Goal: Information Seeking & Learning: Learn about a topic

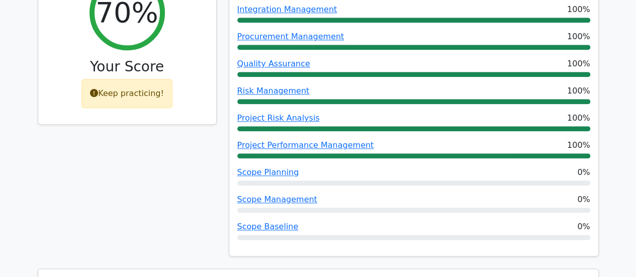
scroll to position [503, 0]
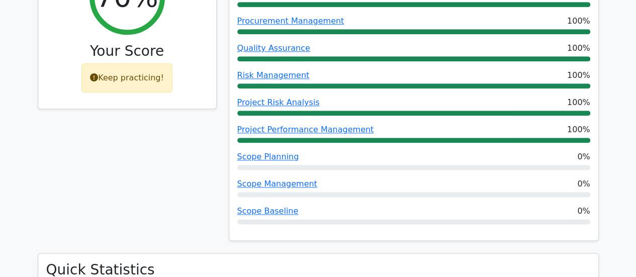
click at [141, 153] on div "70% Your Score Keep practicing!" at bounding box center [127, 102] width 191 height 303
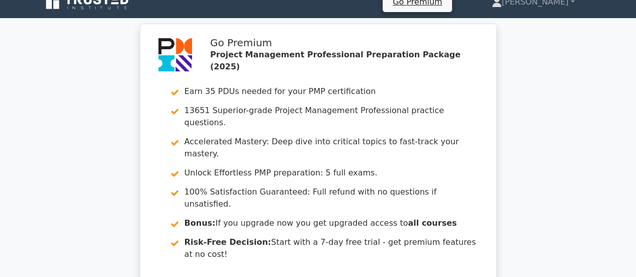
scroll to position [0, 0]
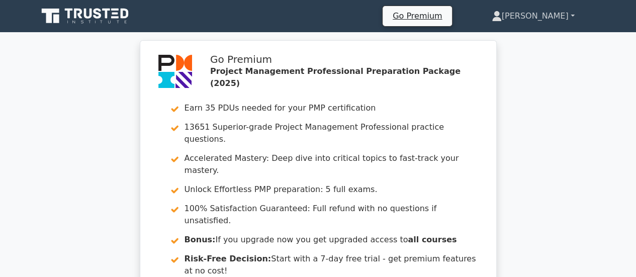
click at [545, 14] on link "[PERSON_NAME]" at bounding box center [533, 16] width 131 height 20
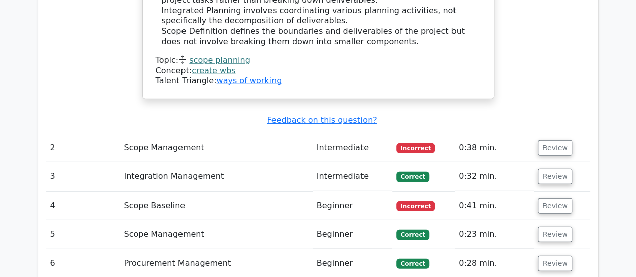
scroll to position [1257, 0]
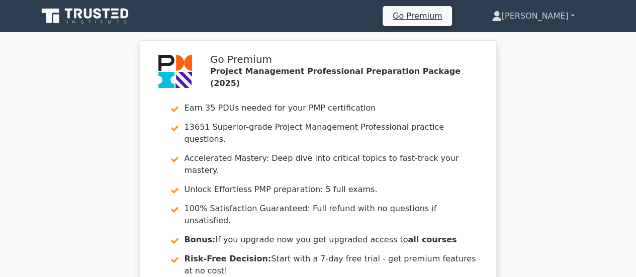
click at [542, 16] on link "[PERSON_NAME]" at bounding box center [533, 16] width 131 height 20
click at [517, 37] on link "Profile" at bounding box center [507, 40] width 79 height 16
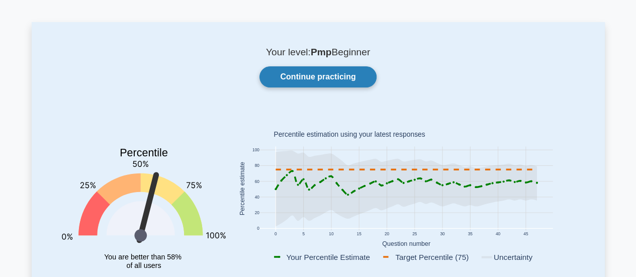
scroll to position [50, 0]
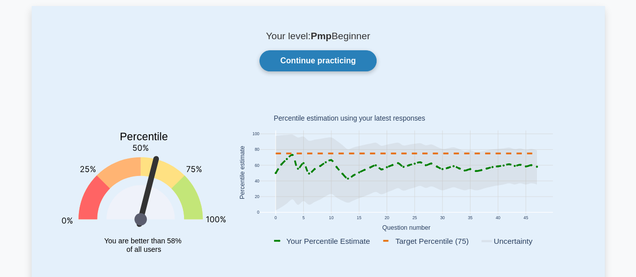
click at [341, 64] on link "Continue practicing" at bounding box center [317, 60] width 117 height 21
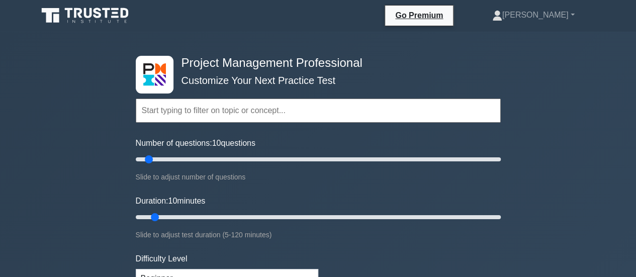
scroll to position [50, 0]
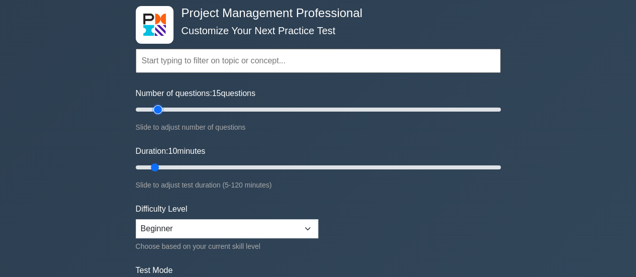
drag, startPoint x: 145, startPoint y: 107, endPoint x: 161, endPoint y: 108, distance: 16.6
type input "15"
click at [161, 108] on input "Number of questions: 15 questions" at bounding box center [318, 110] width 365 height 12
drag, startPoint x: 156, startPoint y: 166, endPoint x: 166, endPoint y: 166, distance: 10.1
type input "15"
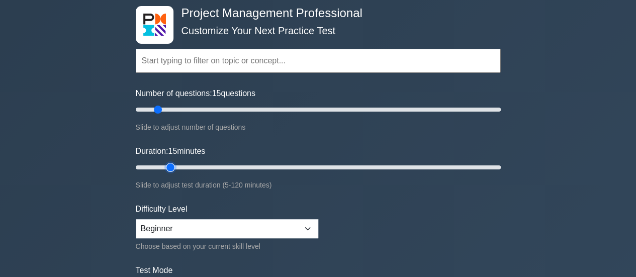
click at [166, 166] on input "Duration: 15 minutes" at bounding box center [318, 167] width 365 height 12
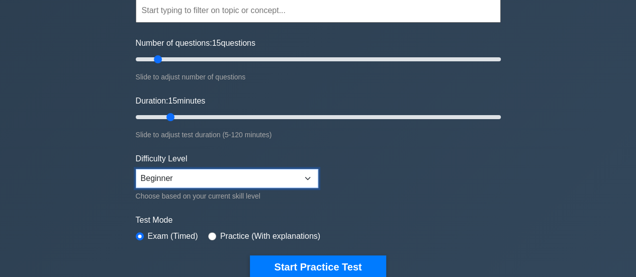
click at [305, 176] on select "Beginner Intermediate Expert" at bounding box center [227, 178] width 183 height 19
select select "intermediate"
click at [136, 169] on select "Beginner Intermediate Expert" at bounding box center [227, 178] width 183 height 19
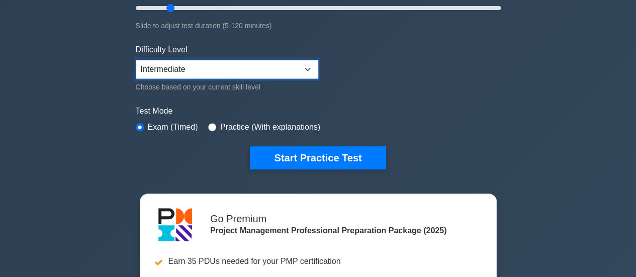
scroll to position [251, 0]
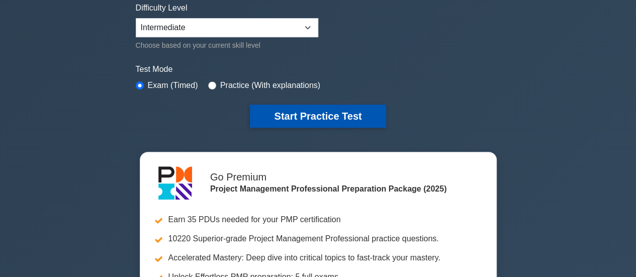
click at [297, 117] on button "Start Practice Test" at bounding box center [318, 116] width 136 height 23
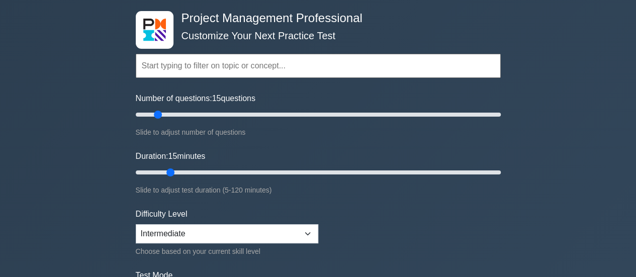
scroll to position [0, 0]
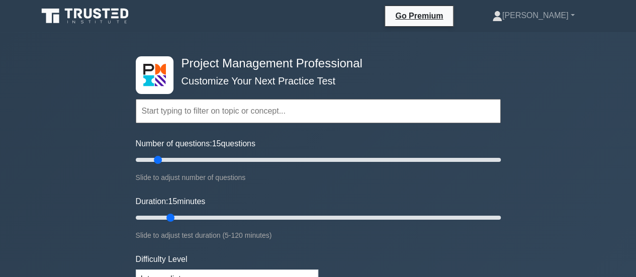
click at [244, 113] on input "text" at bounding box center [318, 111] width 365 height 24
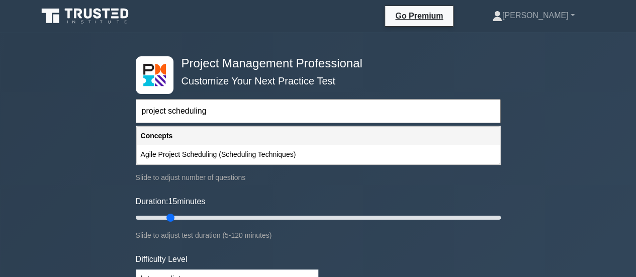
type input "project scheduling"
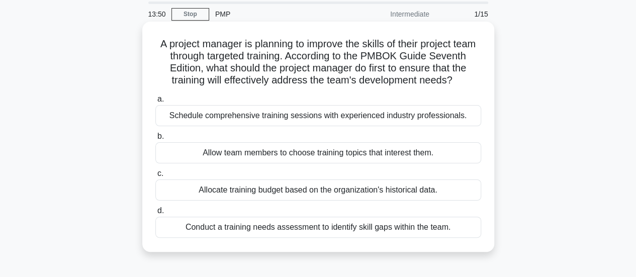
scroll to position [50, 0]
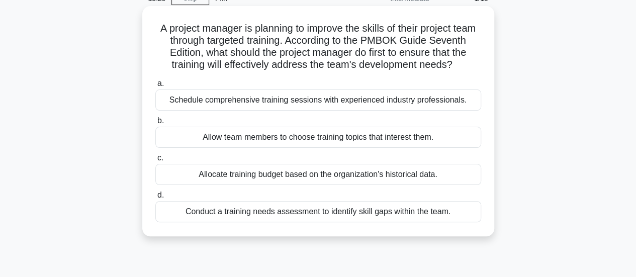
click at [391, 222] on div "Conduct a training needs assessment to identify skill gaps within the team." at bounding box center [318, 211] width 326 height 21
click at [155, 199] on input "d. Conduct a training needs assessment to identify skill gaps within the team." at bounding box center [155, 195] width 0 height 7
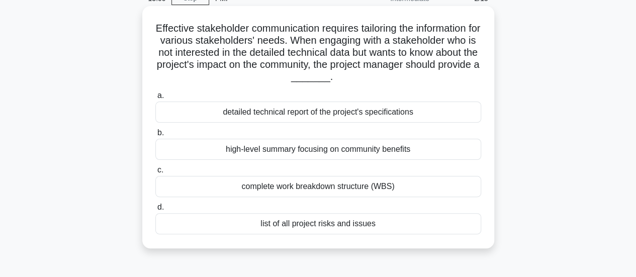
click at [322, 114] on div "detailed technical report of the project's specifications" at bounding box center [318, 112] width 326 height 21
click at [155, 99] on input "a. detailed technical report of the project's specifications" at bounding box center [155, 96] width 0 height 7
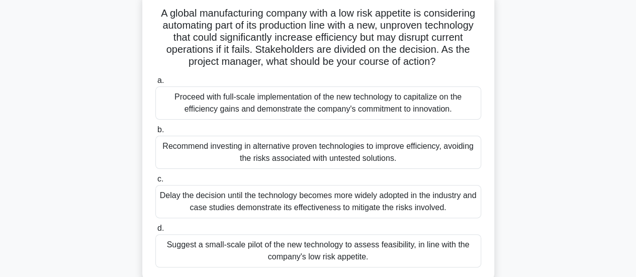
scroll to position [101, 0]
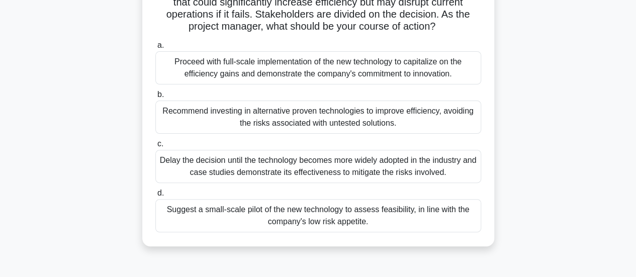
click at [395, 212] on div "Suggest a small-scale pilot of the new technology to assess feasibility, in lin…" at bounding box center [318, 215] width 326 height 33
click at [155, 197] on input "d. Suggest a small-scale pilot of the new technology to assess feasibility, in …" at bounding box center [155, 193] width 0 height 7
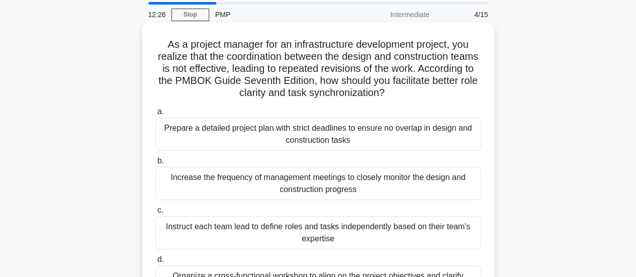
scroll to position [50, 0]
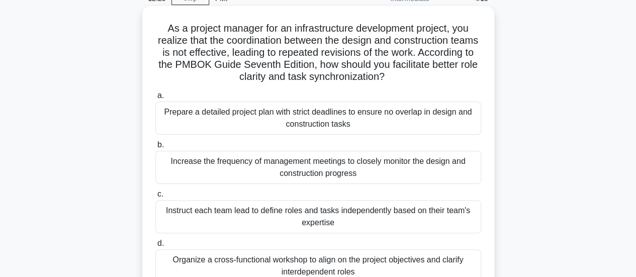
click at [317, 210] on div "Instruct each team lead to define roles and tasks independently based on their …" at bounding box center [318, 216] width 326 height 33
click at [155, 198] on input "c. Instruct each team lead to define roles and tasks independently based on the…" at bounding box center [155, 194] width 0 height 7
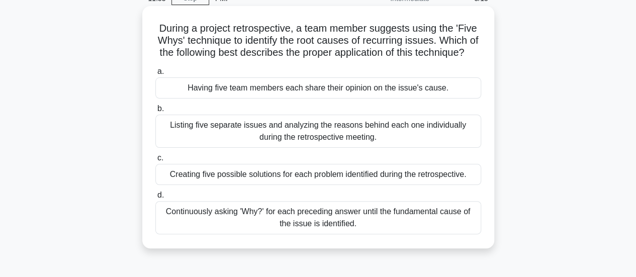
click at [331, 185] on div "Creating five possible solutions for each problem identified during the retrosp…" at bounding box center [318, 174] width 326 height 21
click at [155, 161] on input "c. Creating five possible solutions for each problem identified during the retr…" at bounding box center [155, 158] width 0 height 7
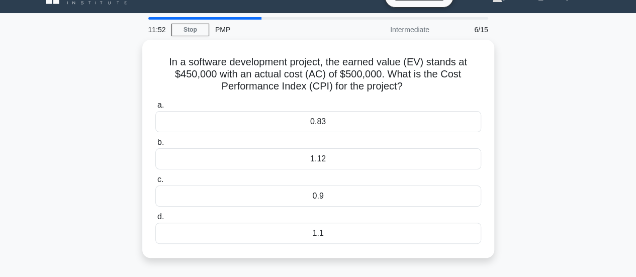
scroll to position [0, 0]
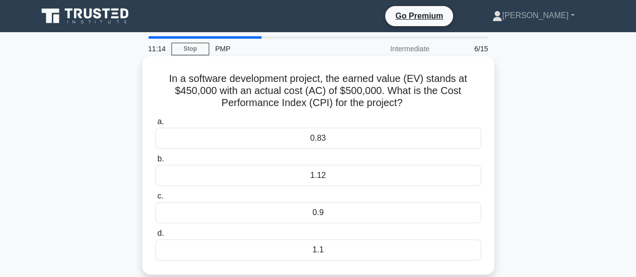
click at [315, 255] on div "1.1" at bounding box center [318, 249] width 326 height 21
click at [155, 237] on input "d. 1.1" at bounding box center [155, 233] width 0 height 7
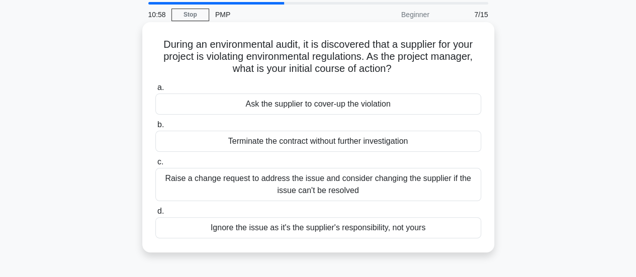
scroll to position [50, 0]
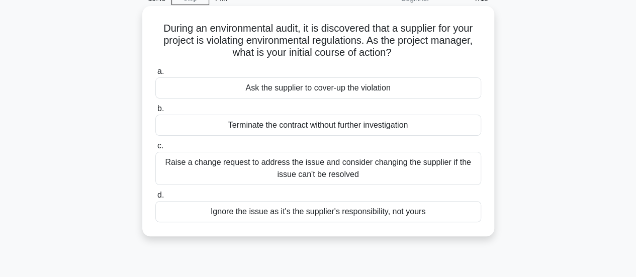
click at [364, 165] on div "Raise a change request to address the issue and consider changing the supplier …" at bounding box center [318, 168] width 326 height 33
click at [155, 149] on input "c. Raise a change request to address the issue and consider changing the suppli…" at bounding box center [155, 146] width 0 height 7
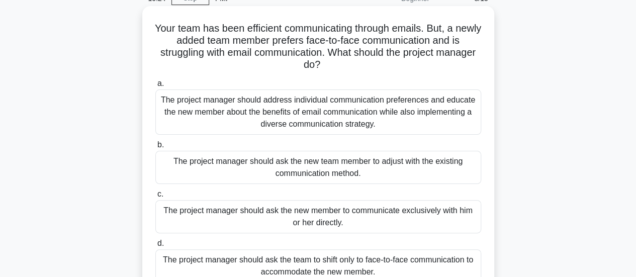
scroll to position [101, 0]
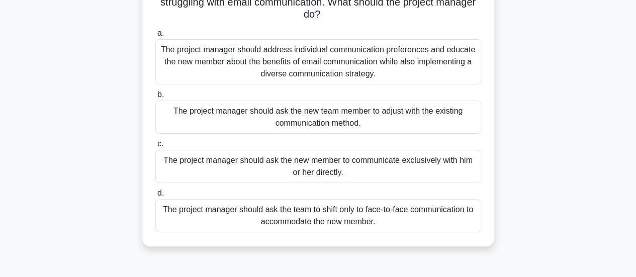
click at [307, 71] on div "The project manager should address individual communication preferences and edu…" at bounding box center [318, 61] width 326 height 45
click at [155, 37] on input "a. The project manager should address individual communication preferences and …" at bounding box center [155, 33] width 0 height 7
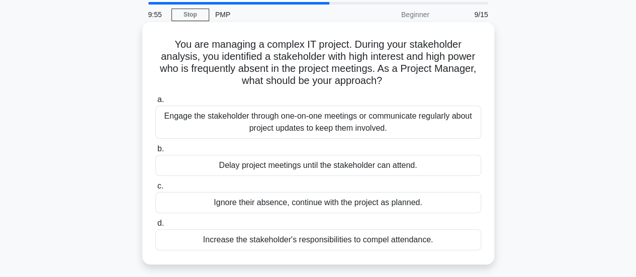
scroll to position [50, 0]
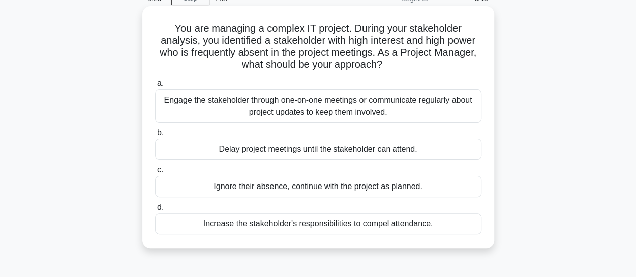
click at [375, 108] on div "Engage the stakeholder through one-on-one meetings or communicate regularly abo…" at bounding box center [318, 106] width 326 height 33
click at [155, 87] on input "a. Engage the stakeholder through one-on-one meetings or communicate regularly …" at bounding box center [155, 83] width 0 height 7
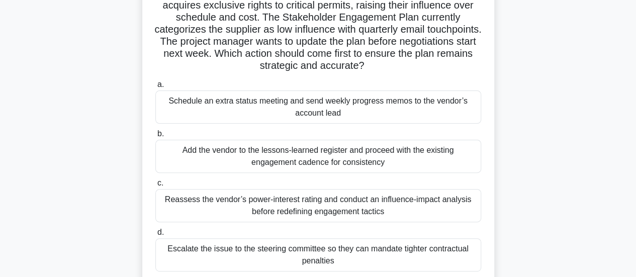
scroll to position [101, 0]
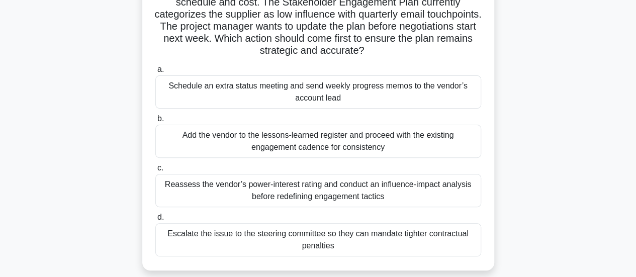
click at [328, 97] on div "Schedule an extra status meeting and send weekly progress memos to the vendor’s…" at bounding box center [318, 91] width 326 height 33
click at [155, 73] on input "a. Schedule an extra status meeting and send weekly progress memos to the vendo…" at bounding box center [155, 69] width 0 height 7
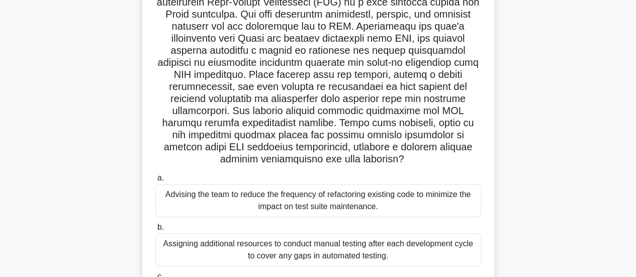
scroll to position [151, 0]
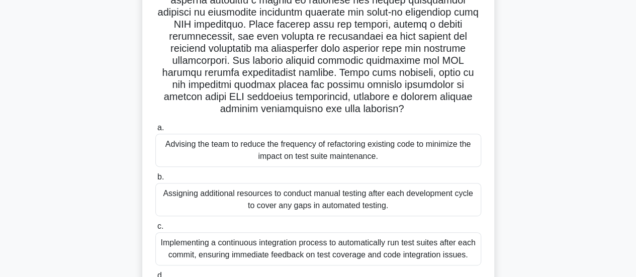
click at [358, 201] on div "Assigning additional resources to conduct manual testing after each development…" at bounding box center [318, 199] width 326 height 33
click at [155, 181] on input "b. Assigning additional resources to conduct manual testing after each developm…" at bounding box center [155, 177] width 0 height 7
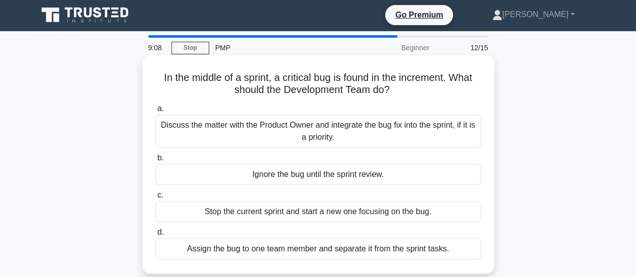
scroll to position [0, 0]
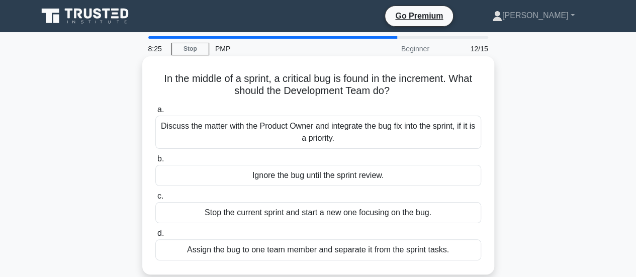
click at [318, 139] on div "Discuss the matter with the Product Owner and integrate the bug fix into the sp…" at bounding box center [318, 132] width 326 height 33
click at [155, 113] on input "a. Discuss the matter with the Product Owner and integrate the bug fix into the…" at bounding box center [155, 110] width 0 height 7
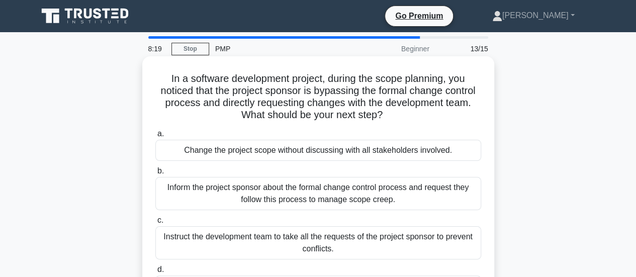
click at [294, 237] on div "Instruct the development team to take all the requests of the project sponsor t…" at bounding box center [318, 242] width 326 height 33
click at [155, 224] on input "c. Instruct the development team to take all the requests of the project sponso…" at bounding box center [155, 220] width 0 height 7
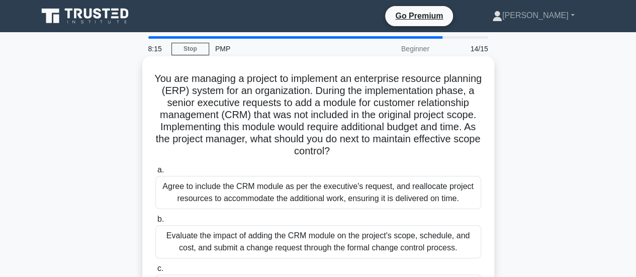
click at [318, 234] on div "Evaluate the impact of adding the CRM module on the project's scope, schedule, …" at bounding box center [318, 241] width 326 height 33
click at [155, 223] on input "b. Evaluate the impact of adding the CRM module on the project's scope, schedul…" at bounding box center [155, 219] width 0 height 7
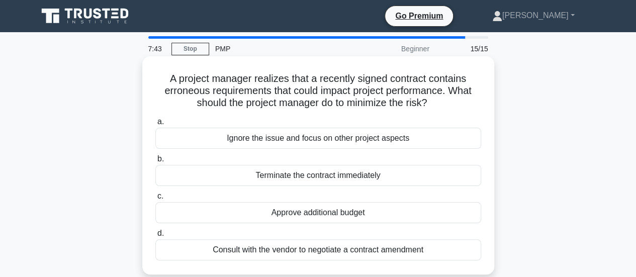
click at [316, 249] on div "Consult with the vendor to negotiate a contract amendment" at bounding box center [318, 249] width 326 height 21
click at [155, 237] on input "d. Consult with the vendor to negotiate a contract amendment" at bounding box center [155, 233] width 0 height 7
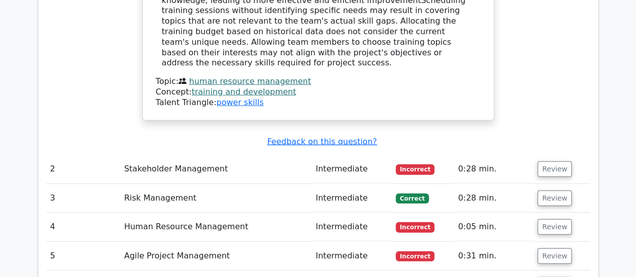
scroll to position [1308, 0]
